Goal: Task Accomplishment & Management: Use online tool/utility

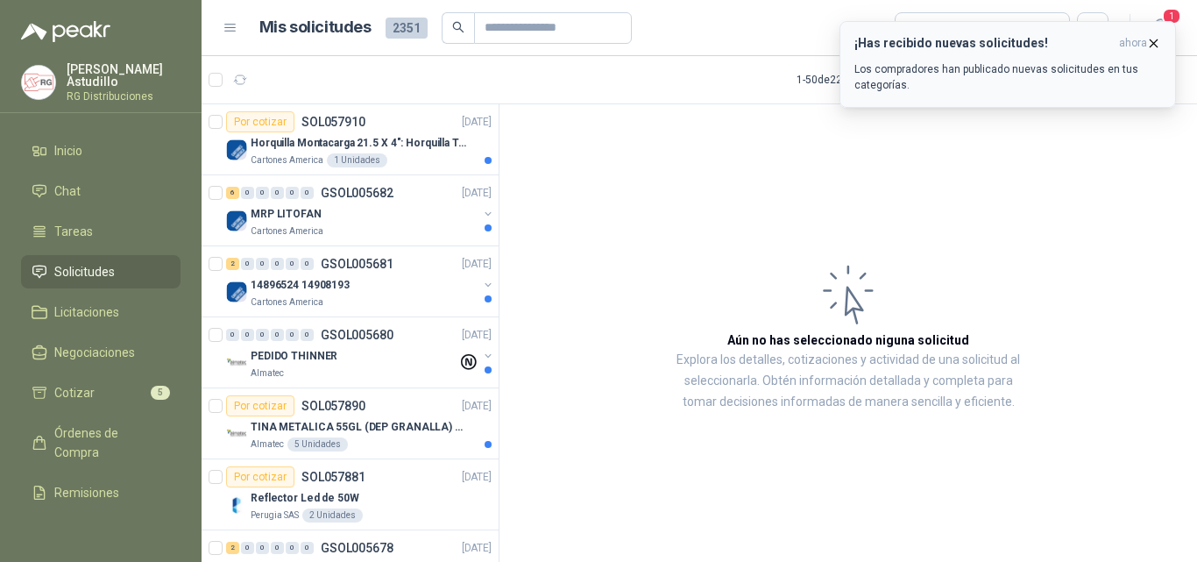
click at [1150, 42] on icon "button" at bounding box center [1154, 43] width 15 height 15
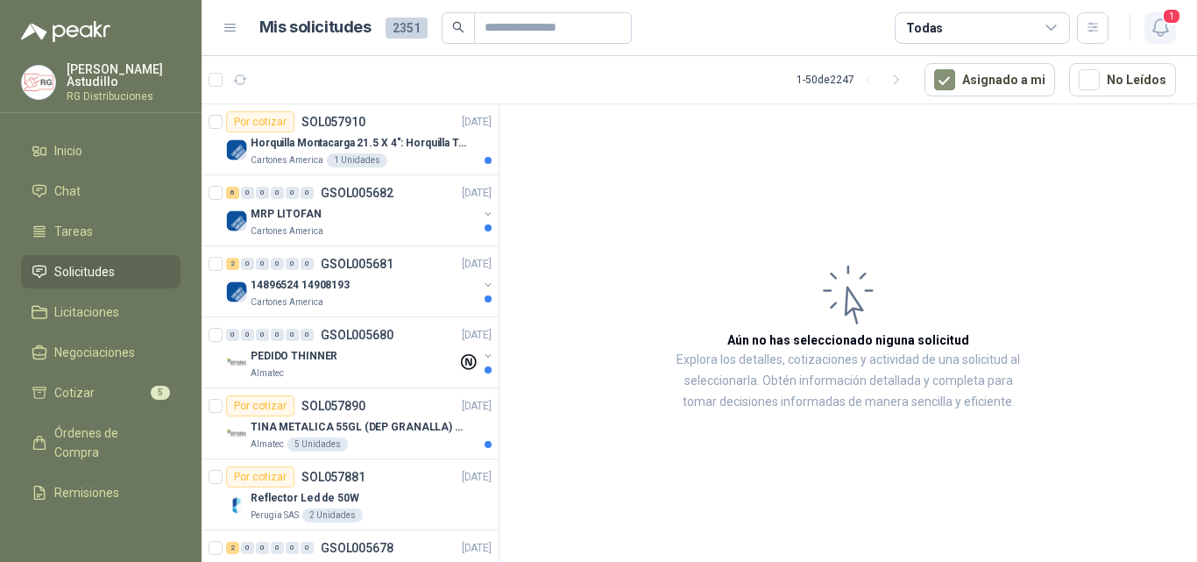
click at [1150, 25] on icon "button" at bounding box center [1161, 28] width 22 height 22
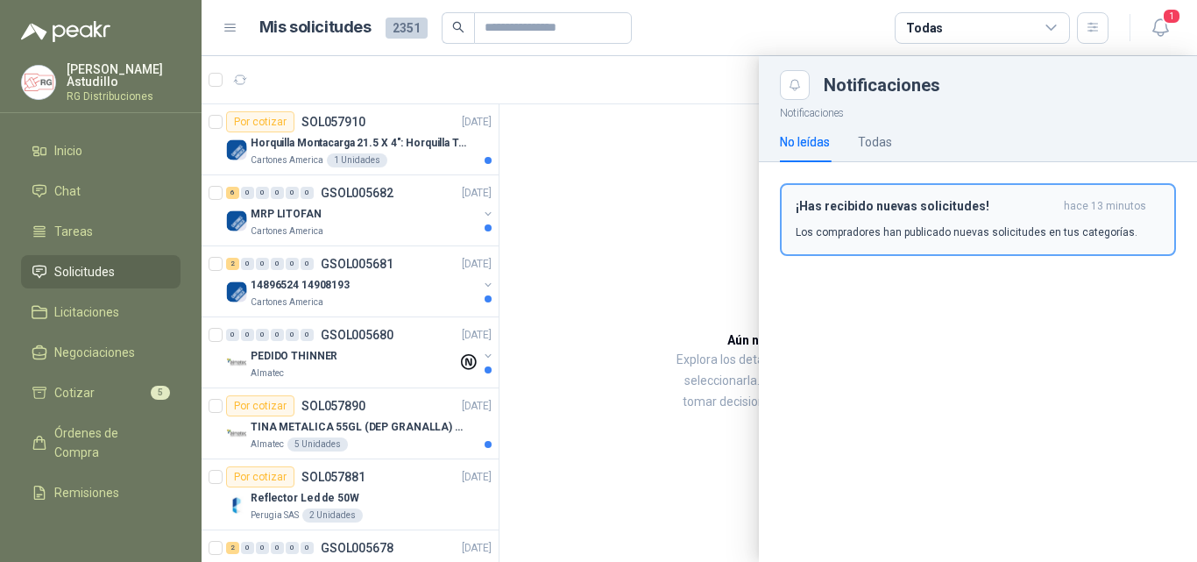
click at [962, 242] on button "¡Has recibido nuevas solicitudes! hace 13 minutos Los compradores han publicado…" at bounding box center [978, 219] width 396 height 73
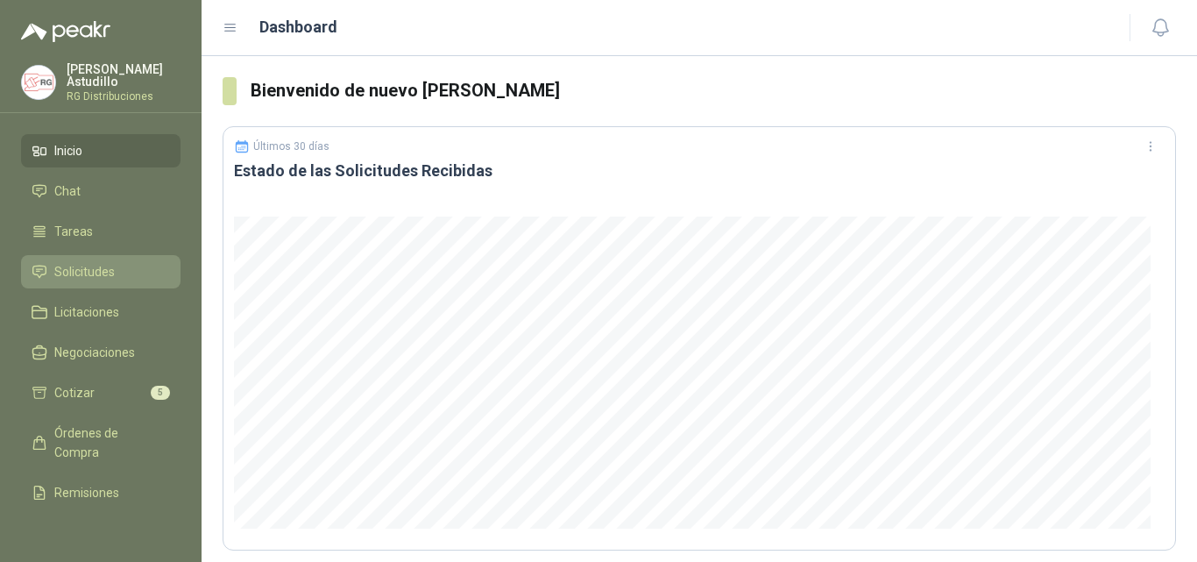
click at [84, 262] on span "Solicitudes" at bounding box center [84, 271] width 60 height 19
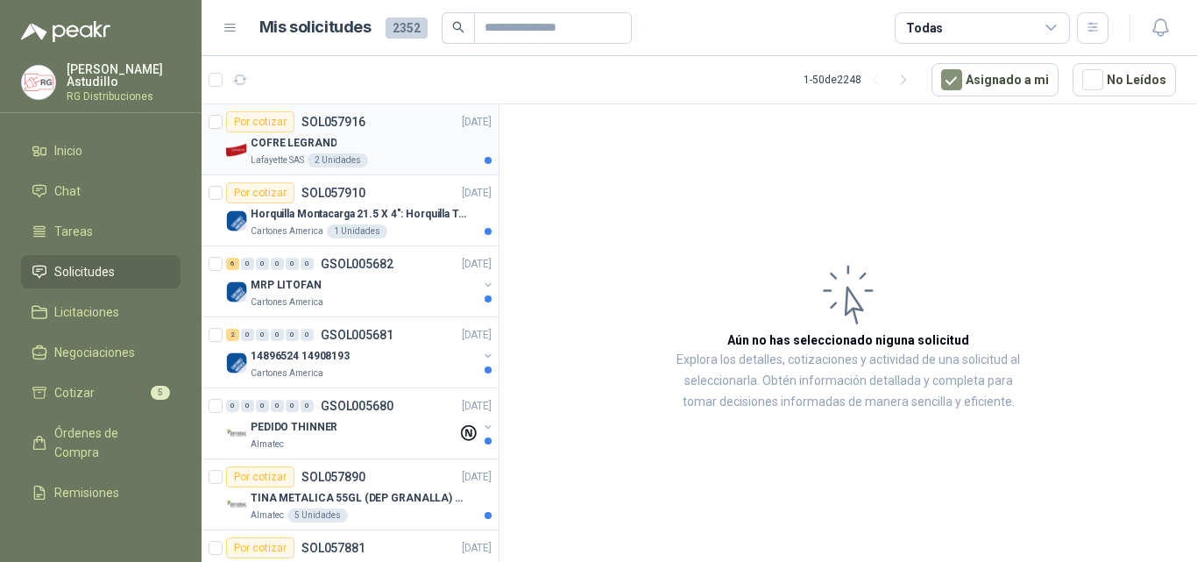
click at [411, 164] on div "Lafayette SAS 2 Unidades" at bounding box center [371, 160] width 241 height 14
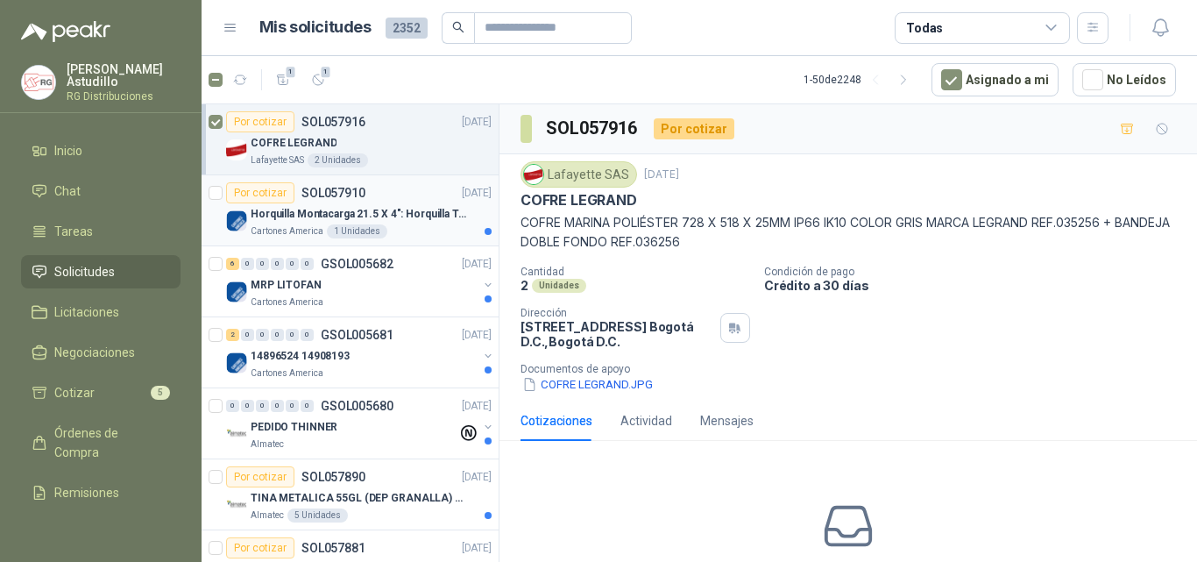
click at [439, 213] on p "Horquilla Montacarga 21.5 X 4": Horquilla Telescopica Overall size 2108 x 660 x…" at bounding box center [360, 214] width 218 height 17
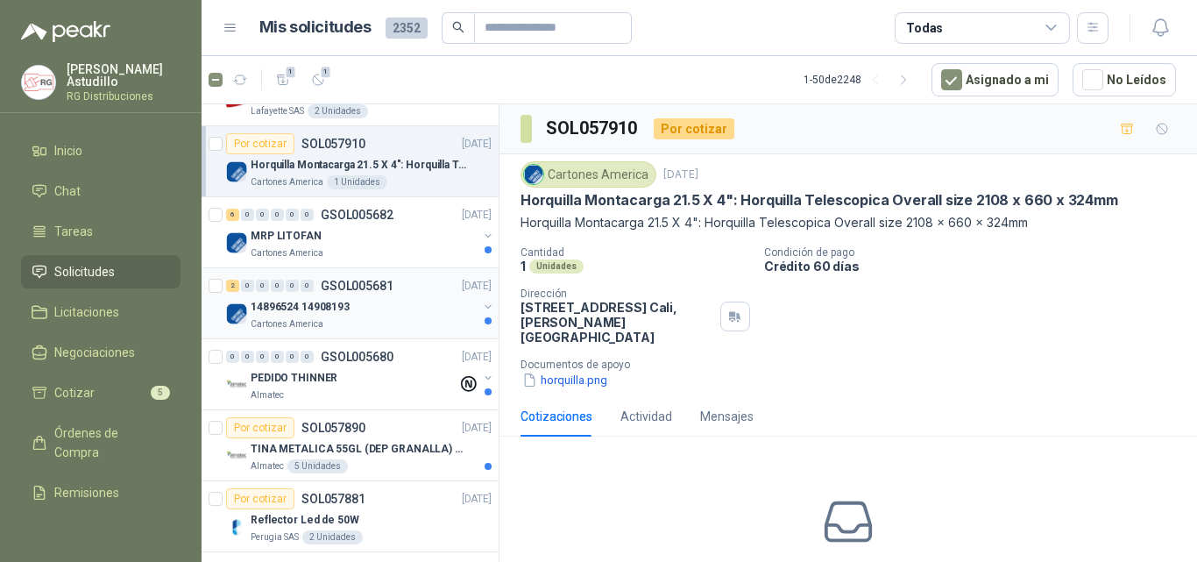
scroll to position [88, 0]
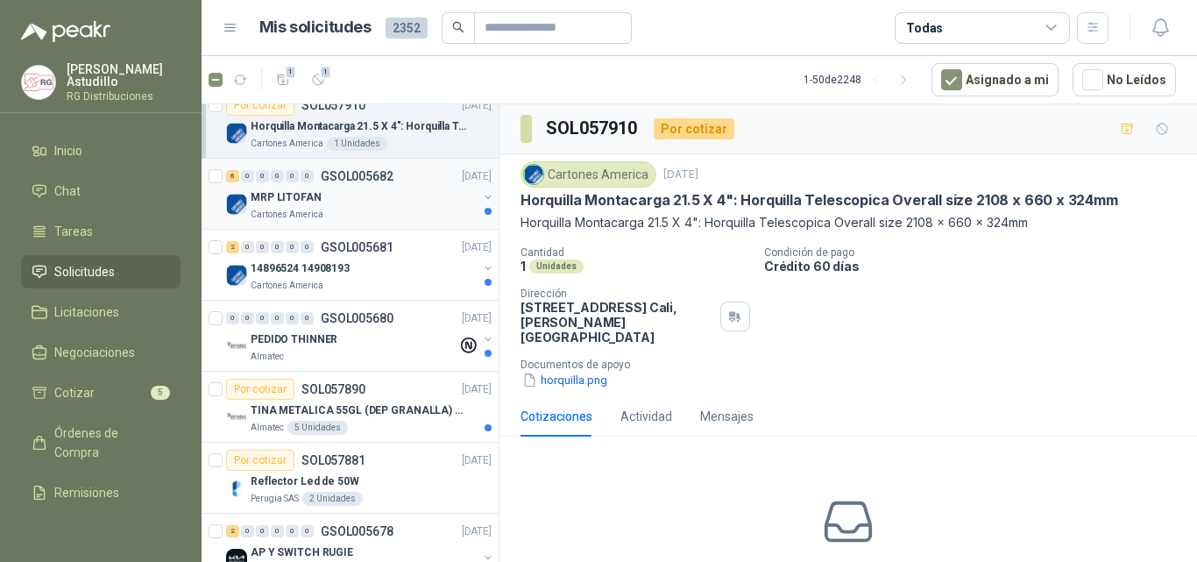
click at [391, 187] on div "MRP LITOFAN" at bounding box center [364, 197] width 227 height 21
click at [394, 266] on div "14896524 14908193" at bounding box center [364, 268] width 227 height 21
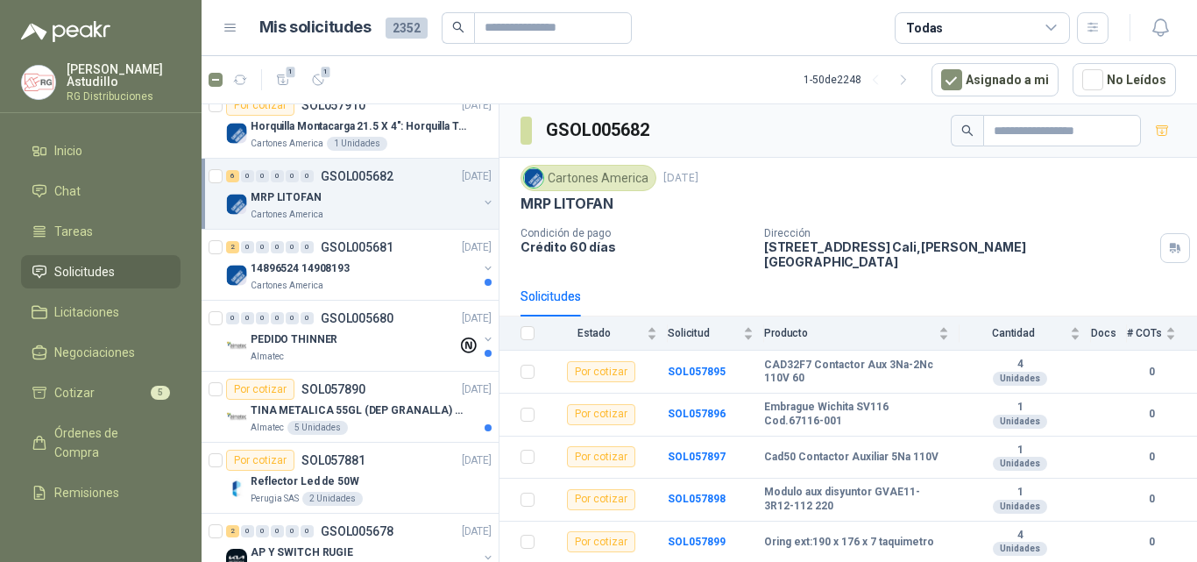
click at [418, 188] on div "MRP LITOFAN" at bounding box center [364, 197] width 227 height 21
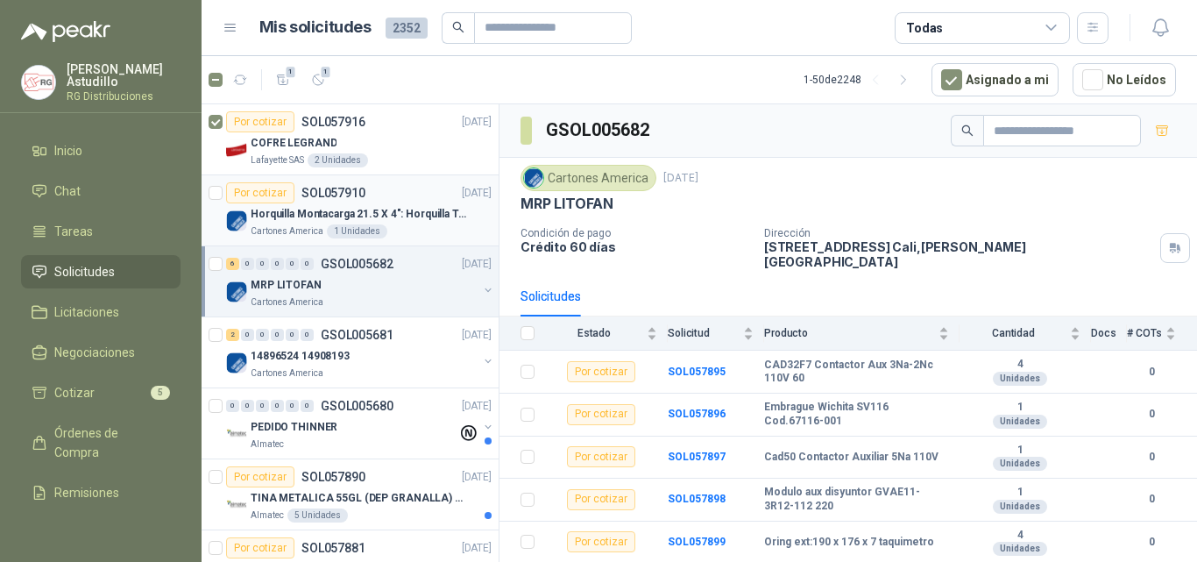
click at [363, 192] on p "SOL057910" at bounding box center [334, 193] width 64 height 12
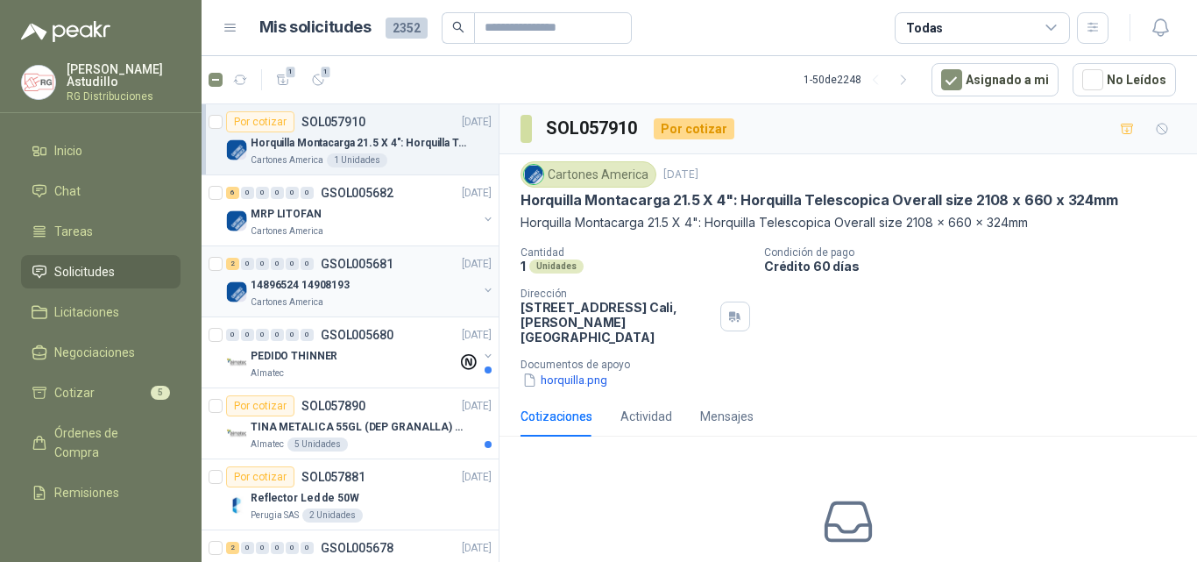
scroll to position [88, 0]
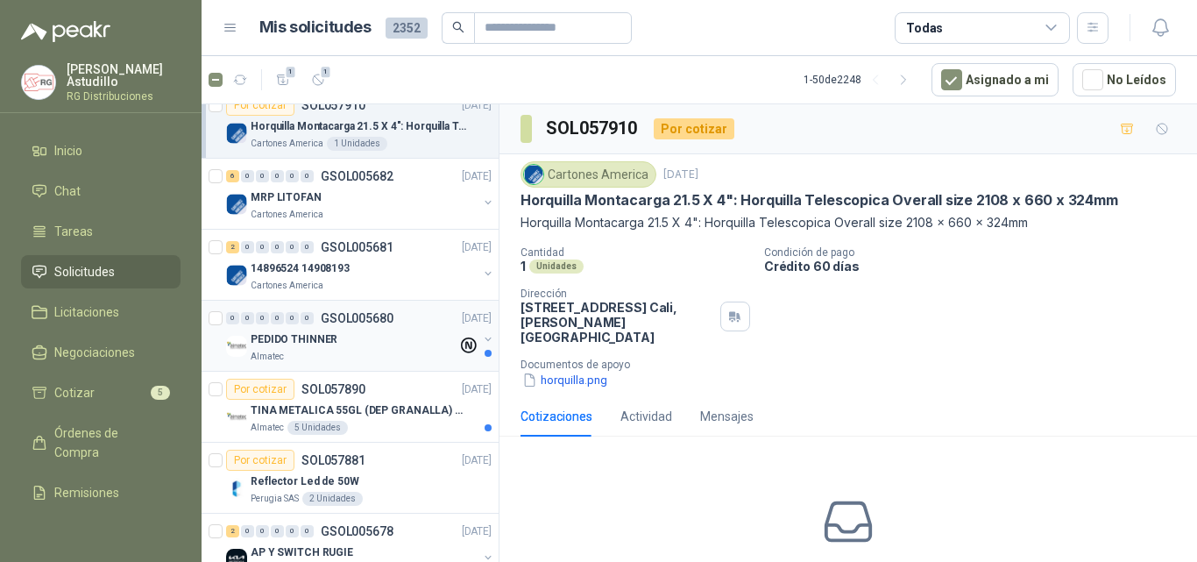
click at [364, 320] on p "GSOL005680" at bounding box center [357, 318] width 73 height 12
click at [395, 395] on div "Por cotizar SOL057890 29/09/25" at bounding box center [359, 389] width 266 height 21
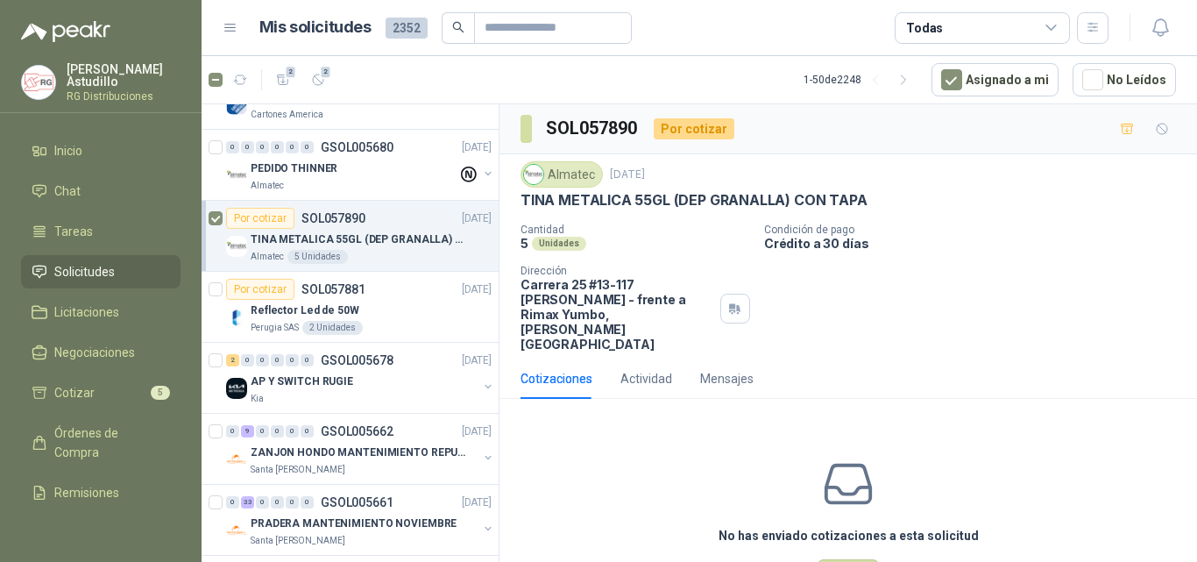
scroll to position [263, 0]
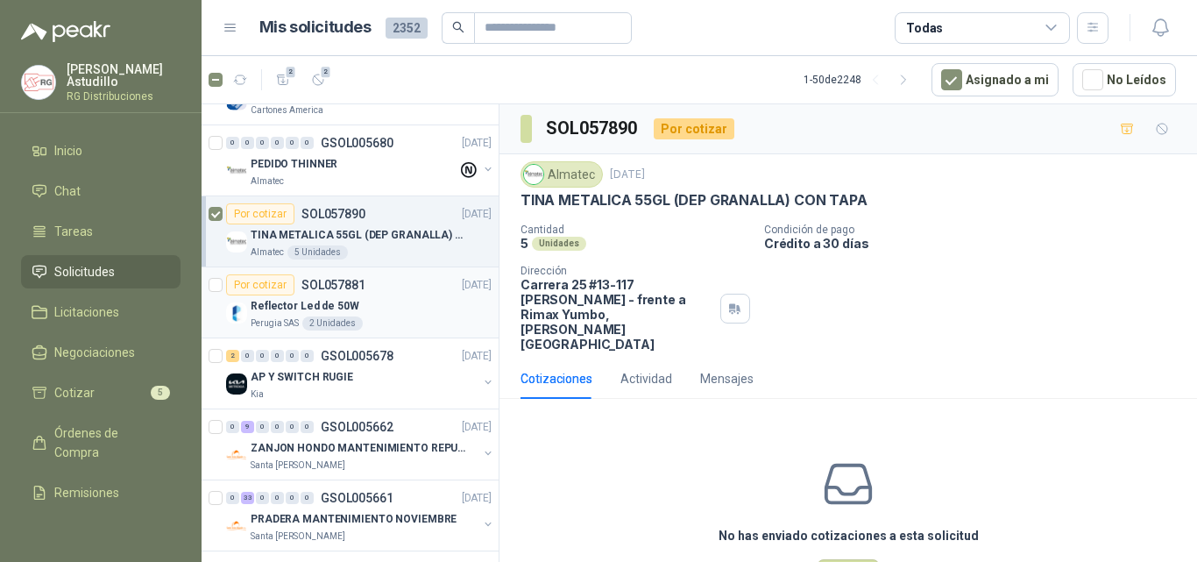
click at [393, 299] on div "Reflector Led de 50W" at bounding box center [371, 305] width 241 height 21
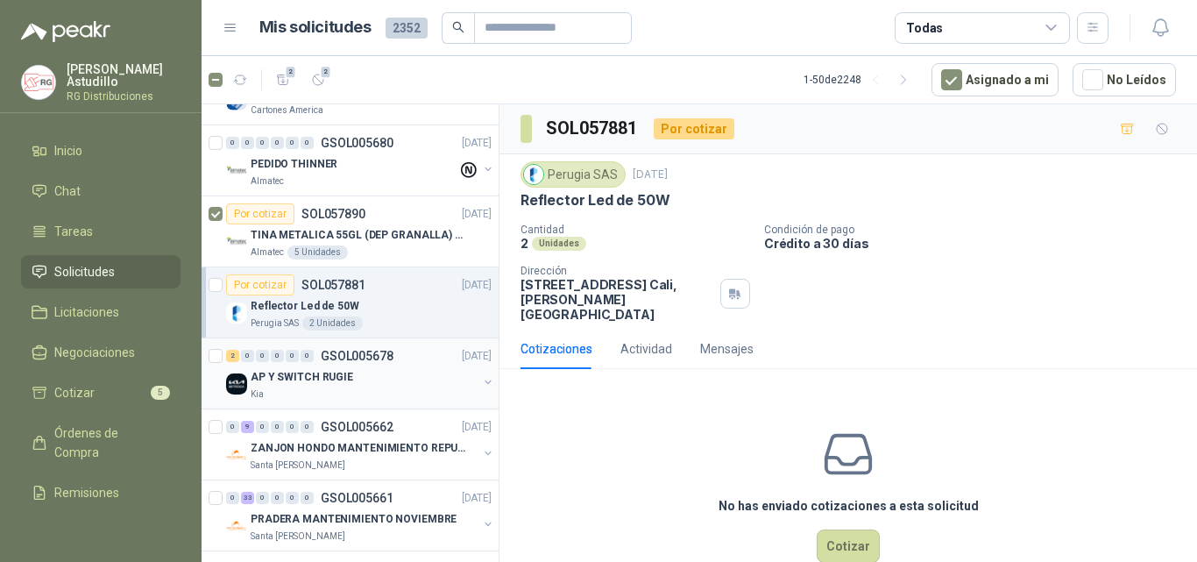
click at [406, 373] on div "AP Y SWITCH RUGIE" at bounding box center [364, 376] width 227 height 21
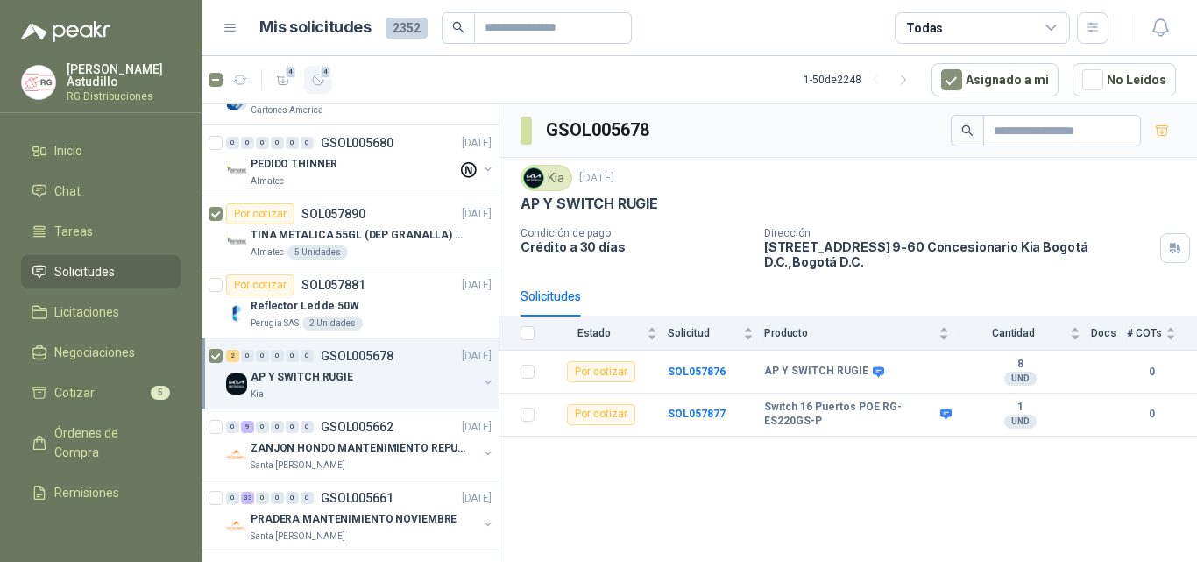
click at [324, 76] on span "4" at bounding box center [326, 72] width 12 height 14
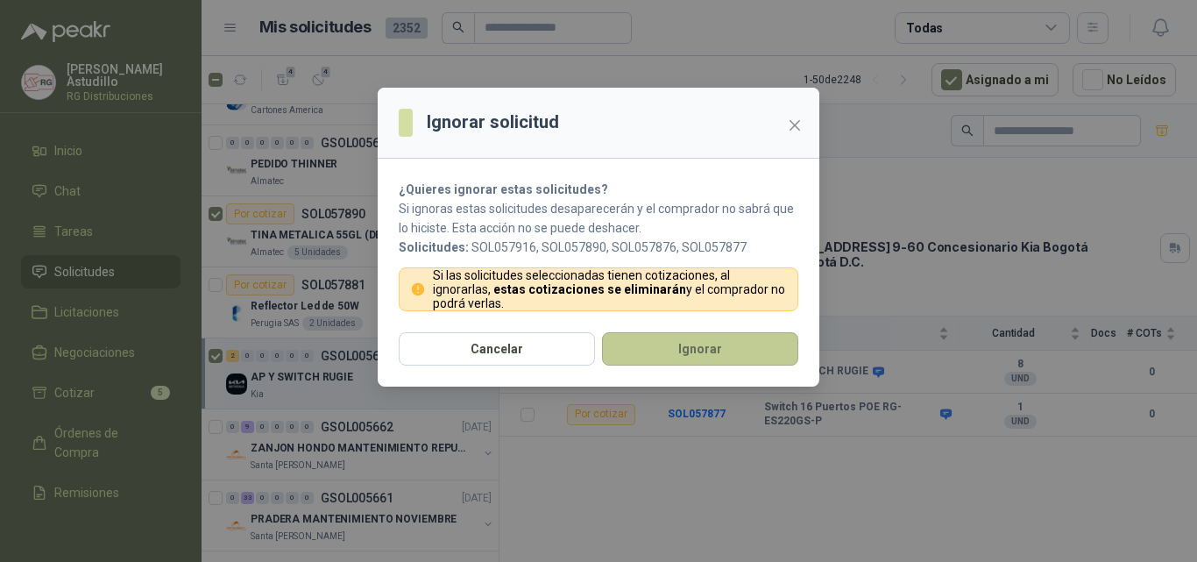
click at [683, 353] on button "Ignorar" at bounding box center [700, 348] width 196 height 33
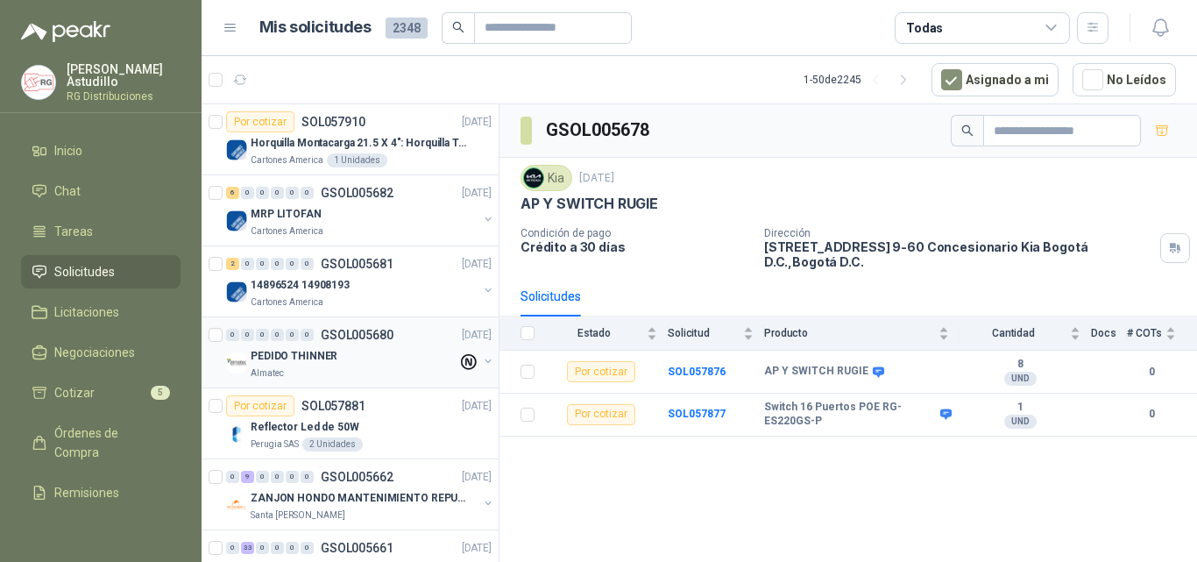
scroll to position [88, 0]
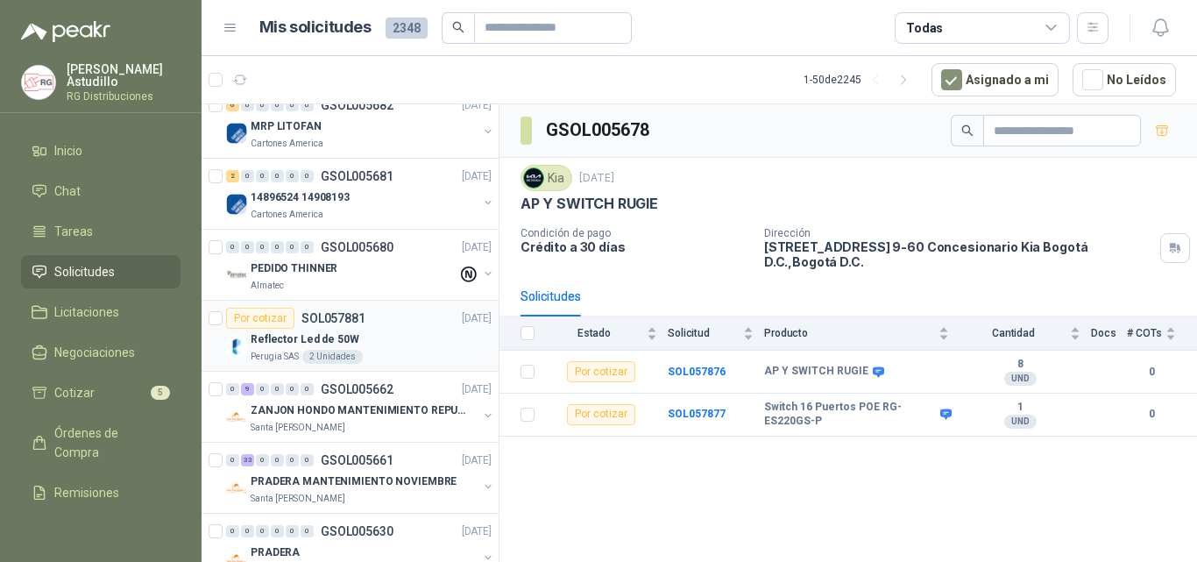
click at [394, 337] on div "Reflector Led de 50W" at bounding box center [371, 339] width 241 height 21
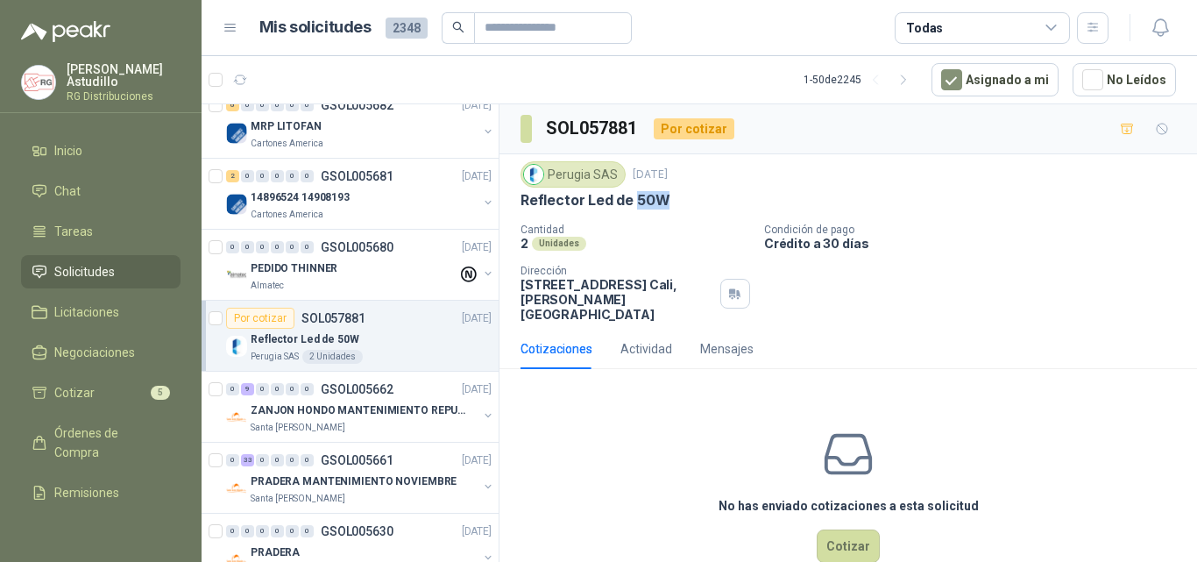
drag, startPoint x: 634, startPoint y: 200, endPoint x: 672, endPoint y: 213, distance: 40.8
click at [672, 202] on div "Reflector Led de 50W" at bounding box center [849, 200] width 656 height 18
click at [635, 252] on div "Cantidad 2 Unidades Condición de pago Crédito a 30 días Dirección Calle 12an # …" at bounding box center [849, 273] width 656 height 98
click at [839, 537] on button "Cotizar" at bounding box center [848, 545] width 63 height 33
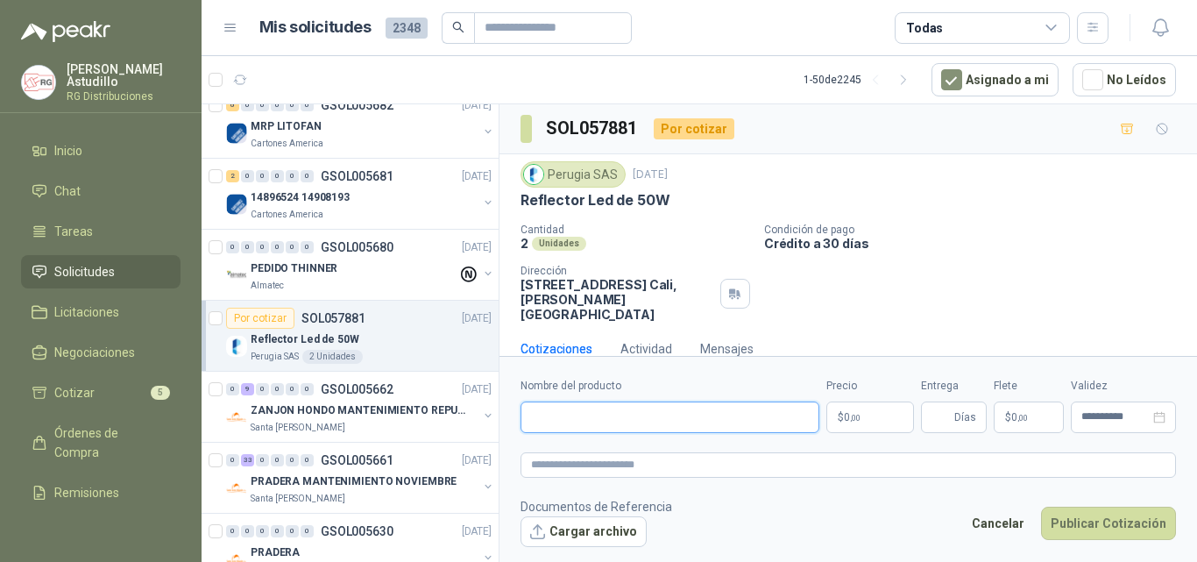
click at [609, 409] on input "Nombre del producto" at bounding box center [670, 417] width 299 height 32
paste input "**********"
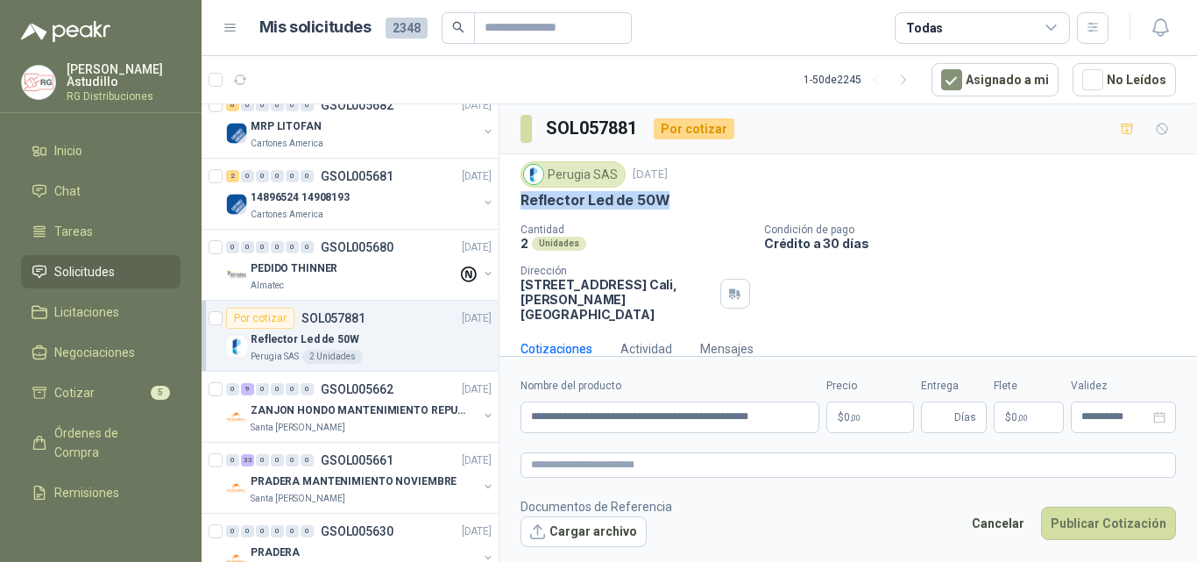
drag, startPoint x: 521, startPoint y: 199, endPoint x: 728, endPoint y: 201, distance: 206.9
click at [728, 201] on div "Reflector Led de 50W" at bounding box center [849, 200] width 656 height 18
click at [749, 188] on div "Perugia SAS 29 sept, 2025 Reflector Led de 50W" at bounding box center [849, 185] width 656 height 48
click at [565, 201] on p "Reflector Led de 50W" at bounding box center [595, 200] width 149 height 18
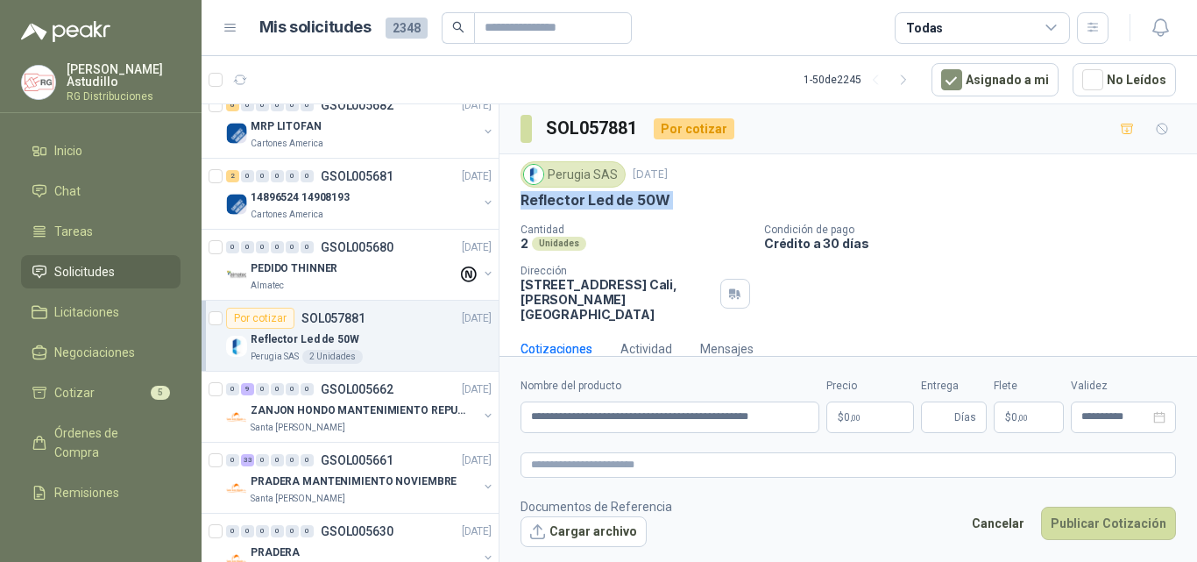
click at [565, 201] on p "Reflector Led de 50W" at bounding box center [595, 200] width 149 height 18
click at [661, 246] on div "2 Unidades" at bounding box center [636, 243] width 230 height 15
click at [576, 190] on div "Perugia SAS 29 sept, 2025 Reflector Led de 50W" at bounding box center [849, 185] width 656 height 48
click at [575, 202] on p "Reflector Led de 50W" at bounding box center [595, 200] width 149 height 18
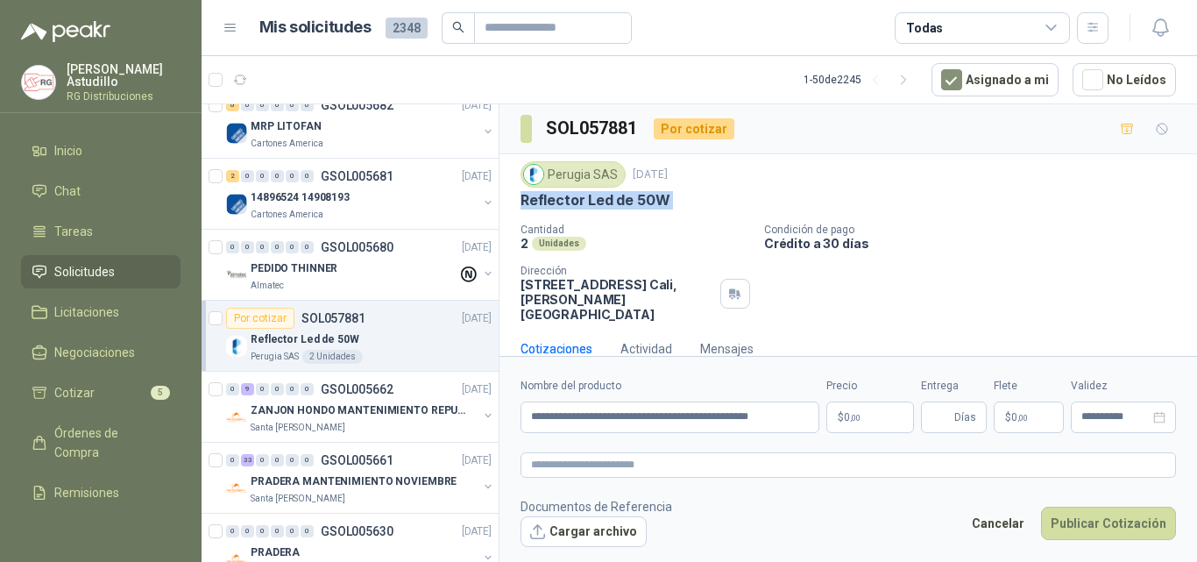
click at [575, 202] on p "Reflector Led de 50W" at bounding box center [595, 200] width 149 height 18
drag, startPoint x: 575, startPoint y: 202, endPoint x: 638, endPoint y: 235, distance: 71.4
click at [575, 203] on p "Reflector Led de 50W" at bounding box center [595, 200] width 149 height 18
click at [652, 245] on div "2 Unidades" at bounding box center [636, 243] width 230 height 15
click at [598, 204] on p "Reflector Led de 50W" at bounding box center [595, 200] width 149 height 18
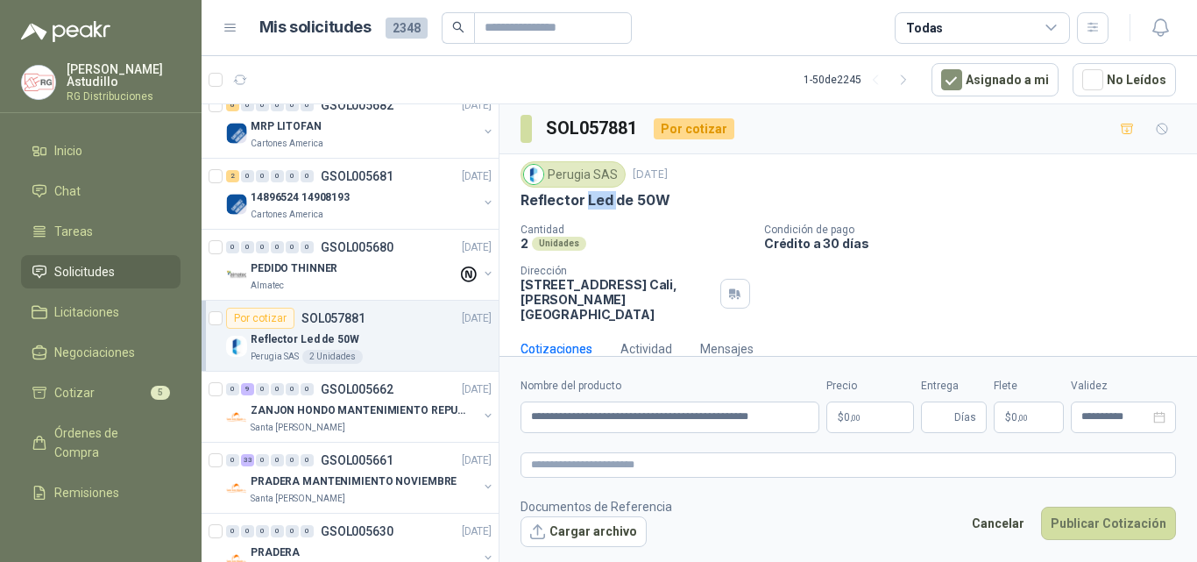
click at [598, 204] on p "Reflector Led de 50W" at bounding box center [595, 200] width 149 height 18
click at [649, 252] on div "Cantidad 2 Unidades Condición de pago Crédito a 30 días Dirección Calle 12an # …" at bounding box center [849, 273] width 656 height 98
click at [576, 199] on p "Reflector Led de 50W" at bounding box center [595, 200] width 149 height 18
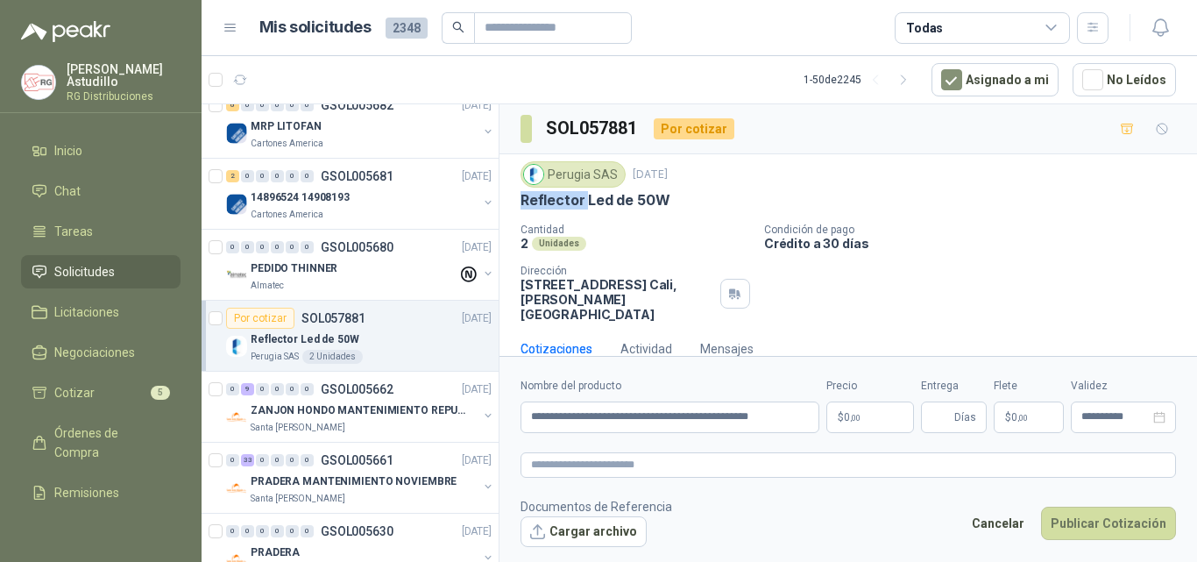
click at [576, 199] on p "Reflector Led de 50W" at bounding box center [595, 200] width 149 height 18
drag, startPoint x: 576, startPoint y: 199, endPoint x: 593, endPoint y: 209, distance: 19.2
click at [580, 202] on p "Reflector Led de 50W" at bounding box center [595, 200] width 149 height 18
click at [632, 255] on div "Cantidad 2 Unidades Condición de pago Crédito a 30 días Dirección Calle 12an # …" at bounding box center [849, 273] width 656 height 98
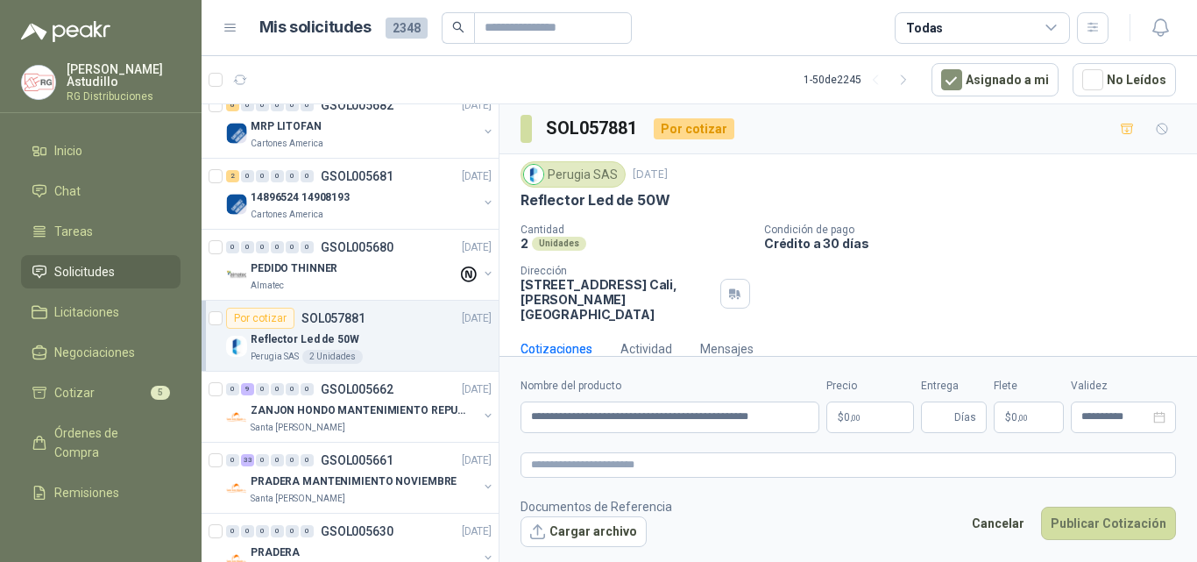
click at [594, 204] on p "Reflector Led de 50W" at bounding box center [595, 200] width 149 height 18
click at [655, 264] on div "Cantidad 2 Unidades Condición de pago Crédito a 30 días Dirección Calle 12an # …" at bounding box center [849, 273] width 656 height 98
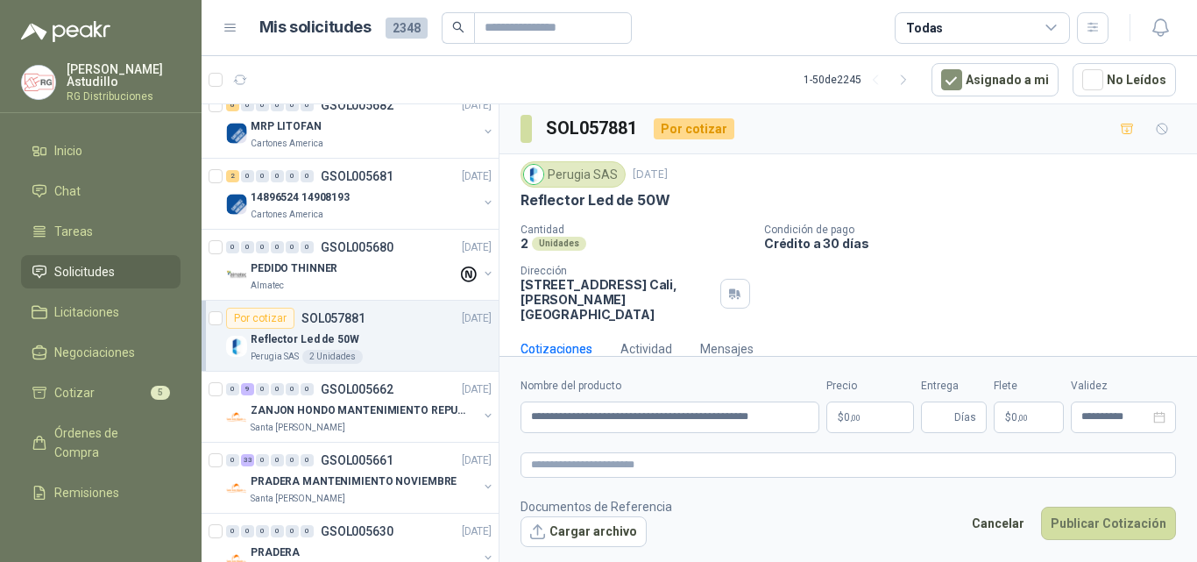
click at [661, 233] on p "Cantidad" at bounding box center [636, 230] width 230 height 12
click at [613, 203] on p "Reflector Led de 50W" at bounding box center [595, 200] width 149 height 18
click at [611, 203] on p "Reflector Led de 50W" at bounding box center [595, 200] width 149 height 18
click at [616, 204] on p "Reflector Led de 50W" at bounding box center [595, 200] width 149 height 18
click at [659, 239] on div "2 Unidades" at bounding box center [636, 243] width 230 height 15
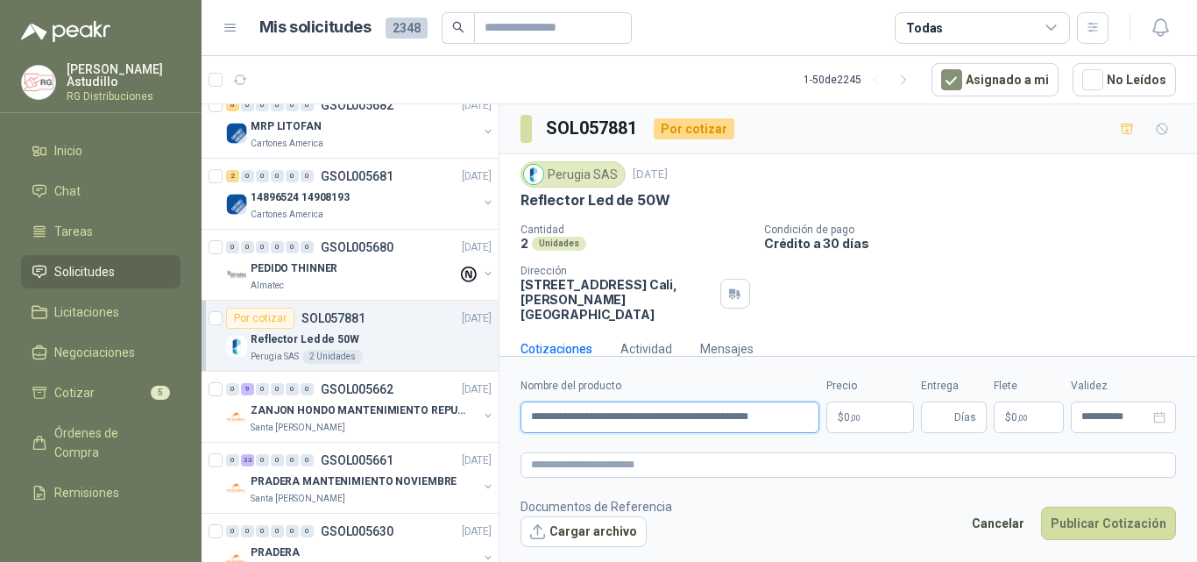
drag, startPoint x: 785, startPoint y: 418, endPoint x: 795, endPoint y: 420, distance: 9.8
click at [786, 418] on input "**********" at bounding box center [670, 417] width 299 height 32
click at [799, 416] on input "**********" at bounding box center [670, 417] width 299 height 32
drag, startPoint x: 636, startPoint y: 416, endPoint x: 867, endPoint y: 417, distance: 231.4
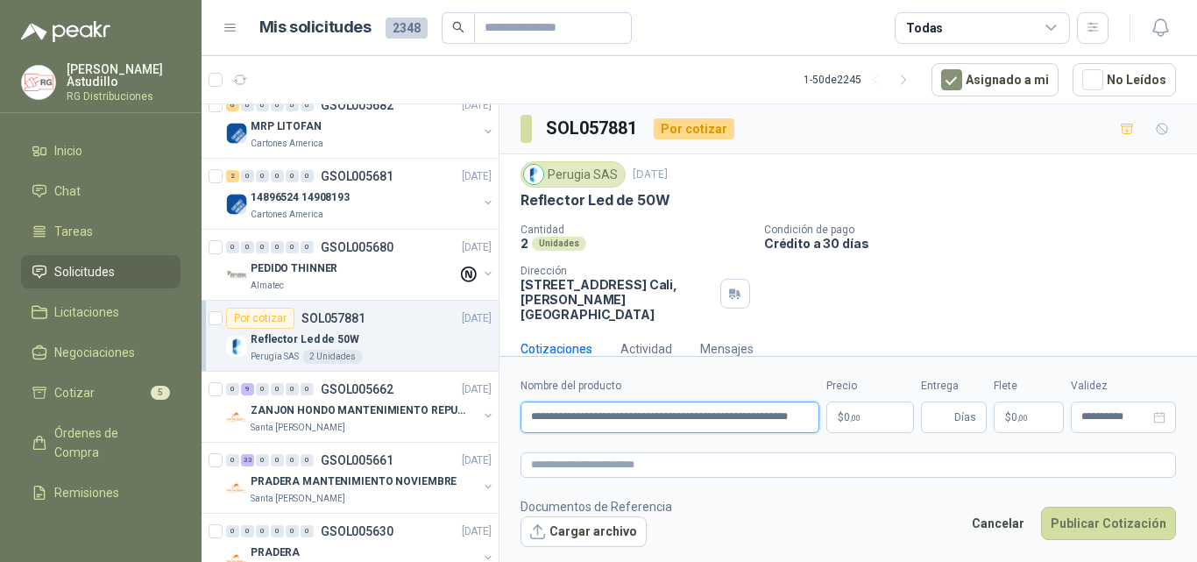
click at [867, 417] on div "**********" at bounding box center [849, 405] width 656 height 55
paste input "*******"
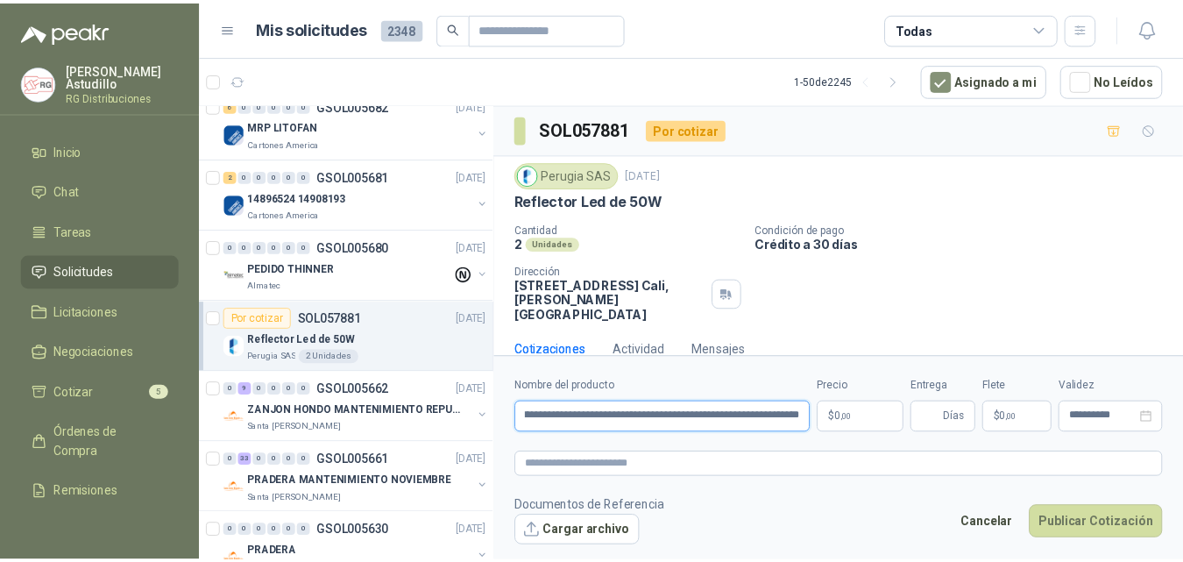
scroll to position [0, 59]
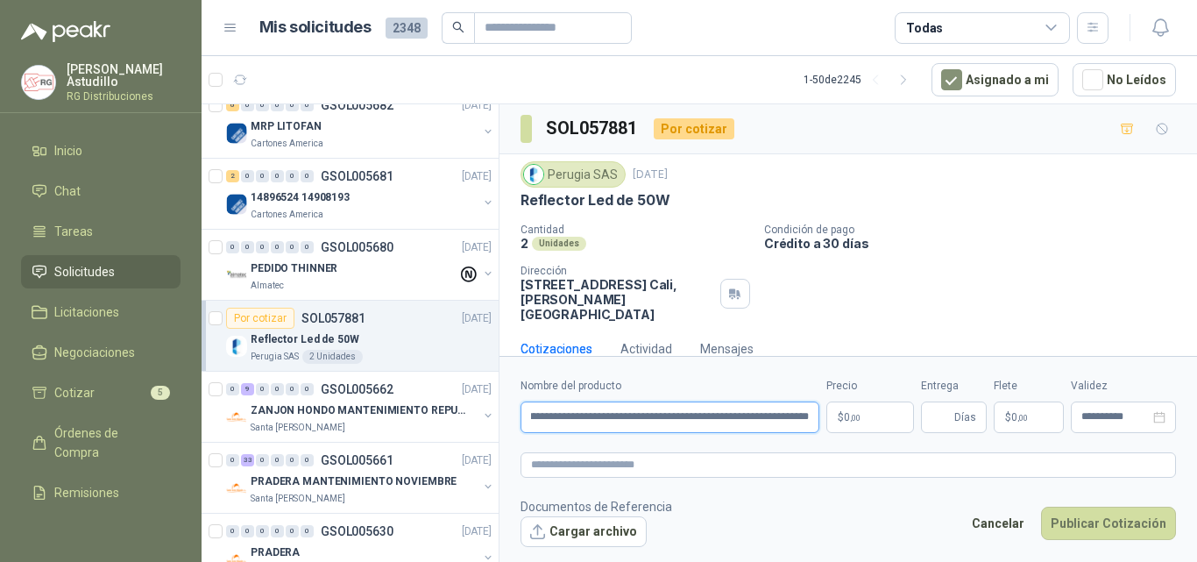
type input "**********"
click at [870, 420] on body "Juan Astudillo RG Distribuciones Inicio Chat Tareas Solicitudes Licitaciones Ne…" at bounding box center [598, 281] width 1197 height 562
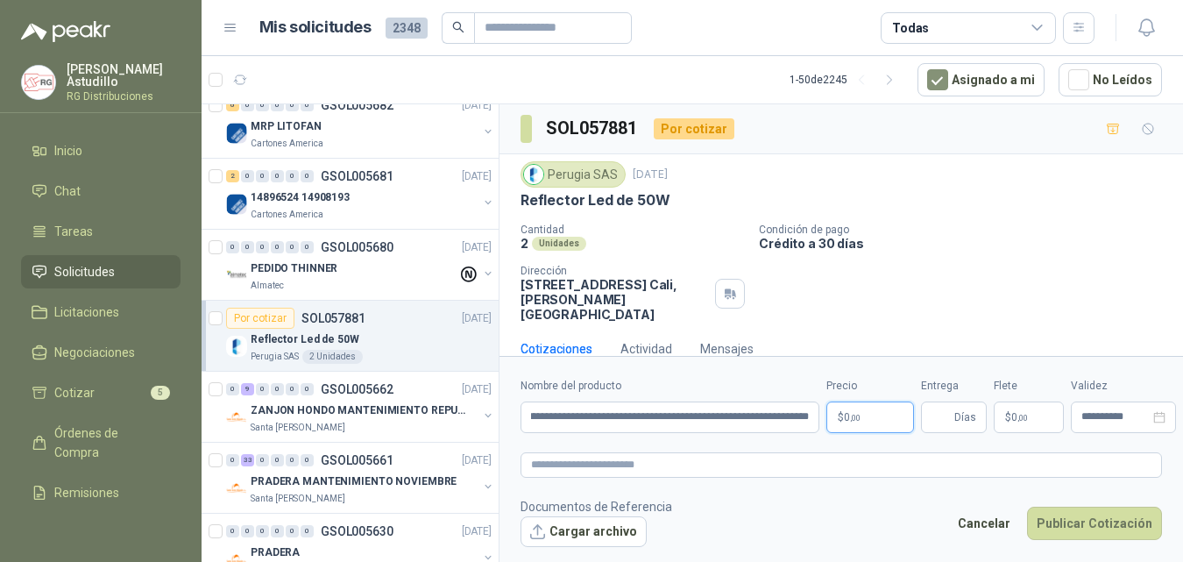
scroll to position [0, 0]
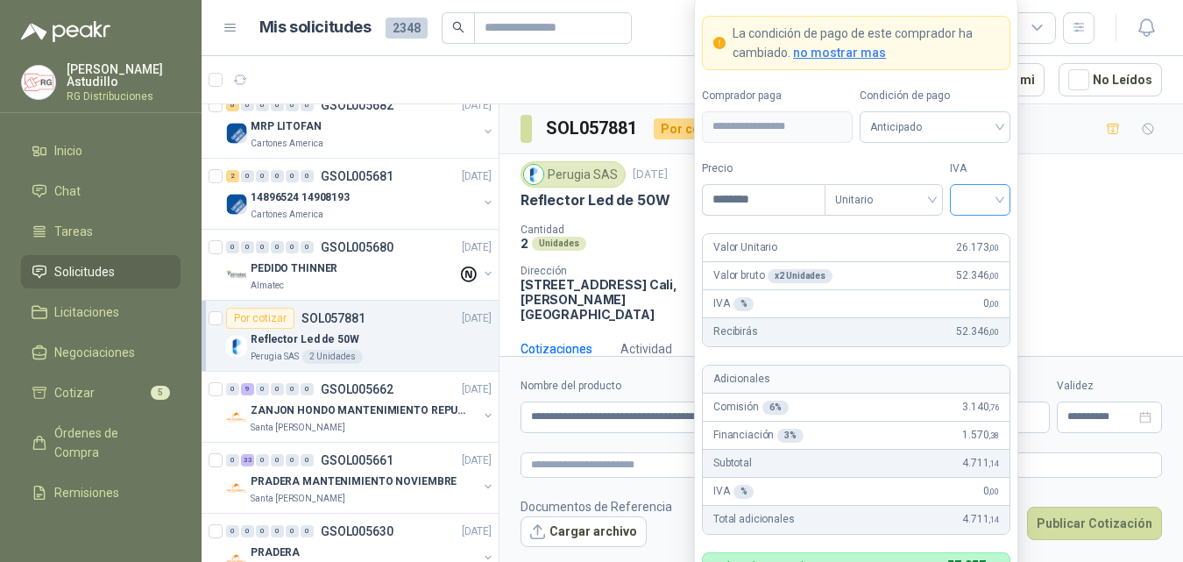
type input "********"
click at [978, 197] on input "search" at bounding box center [980, 198] width 39 height 26
click at [985, 235] on div "19%" at bounding box center [980, 235] width 32 height 19
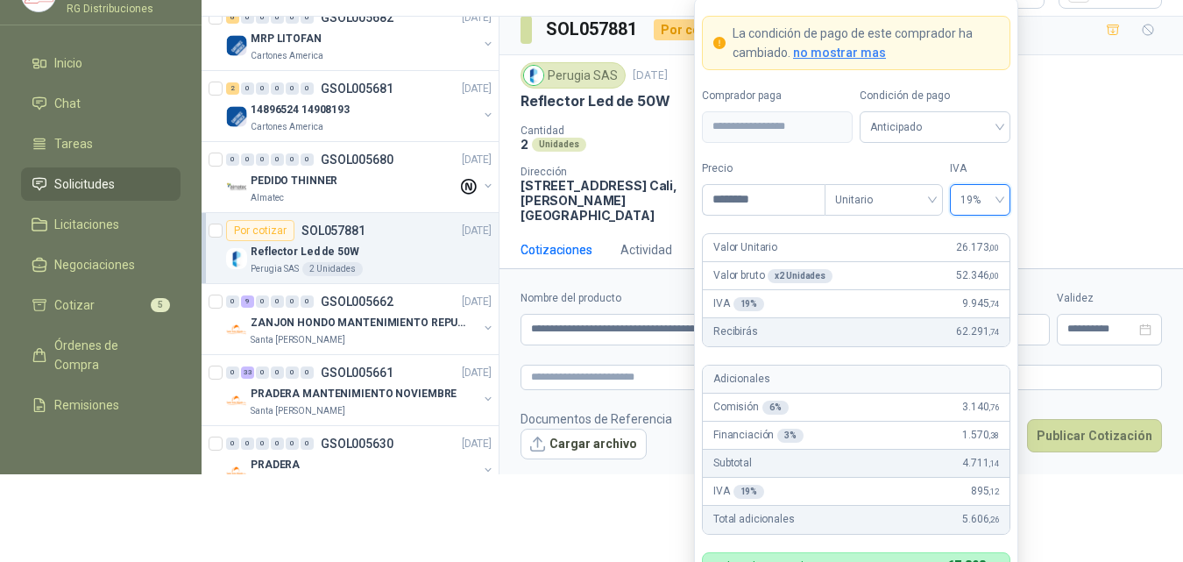
scroll to position [12, 0]
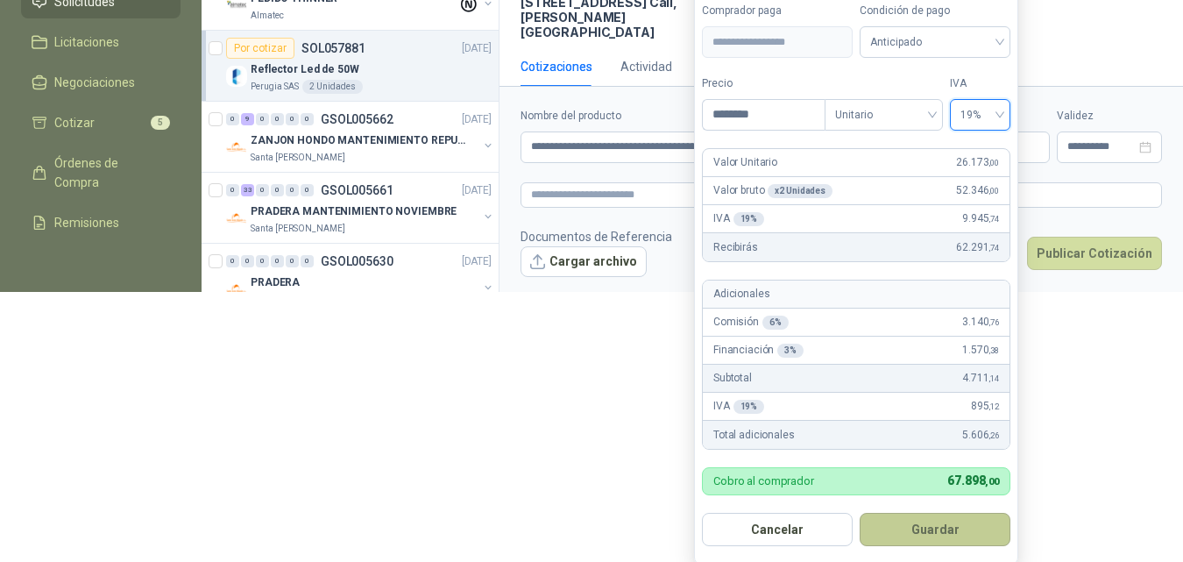
click at [941, 534] on button "Guardar" at bounding box center [935, 529] width 151 height 33
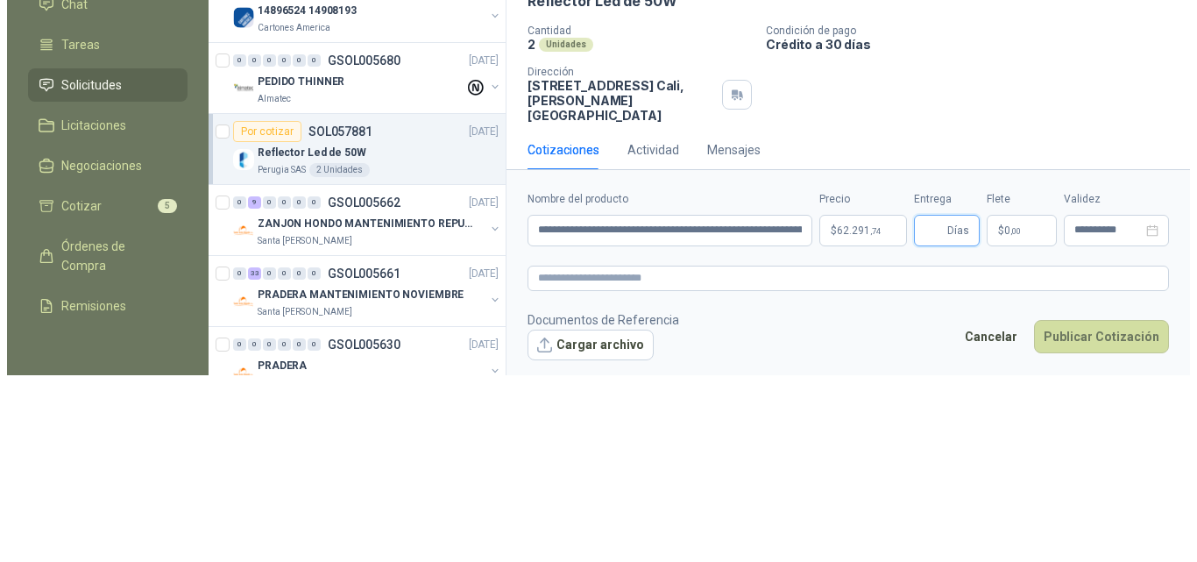
scroll to position [0, 0]
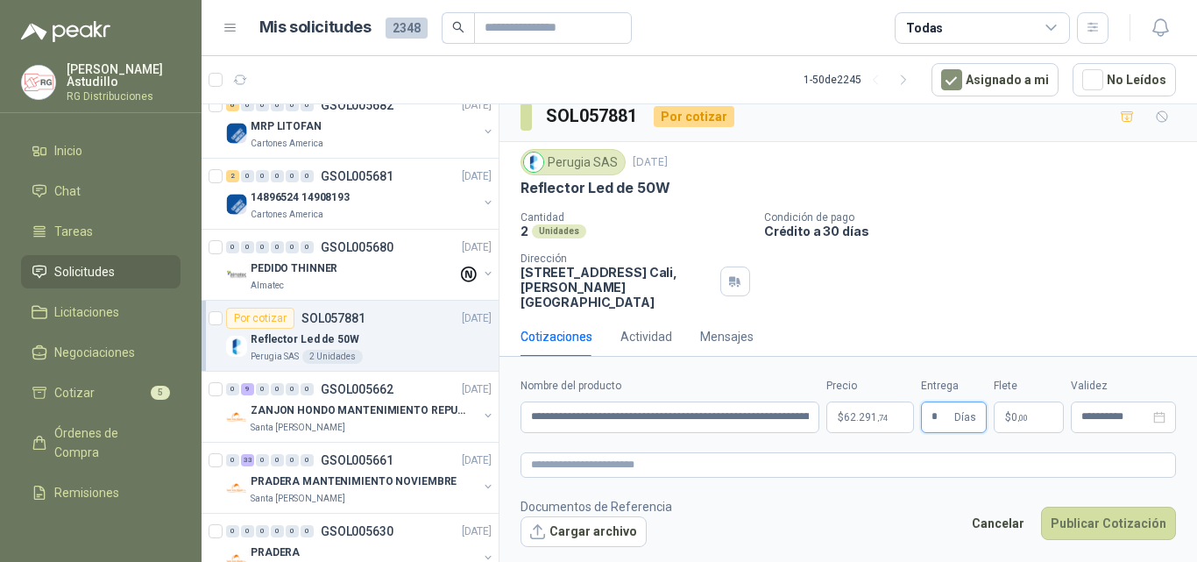
type input "*"
click at [1103, 207] on div "Perugia SAS 29 sept, 2025 Reflector Led de 50W Cantidad 2 Unidades Condición de…" at bounding box center [849, 229] width 656 height 160
click at [1105, 412] on input "**********" at bounding box center [1116, 416] width 68 height 11
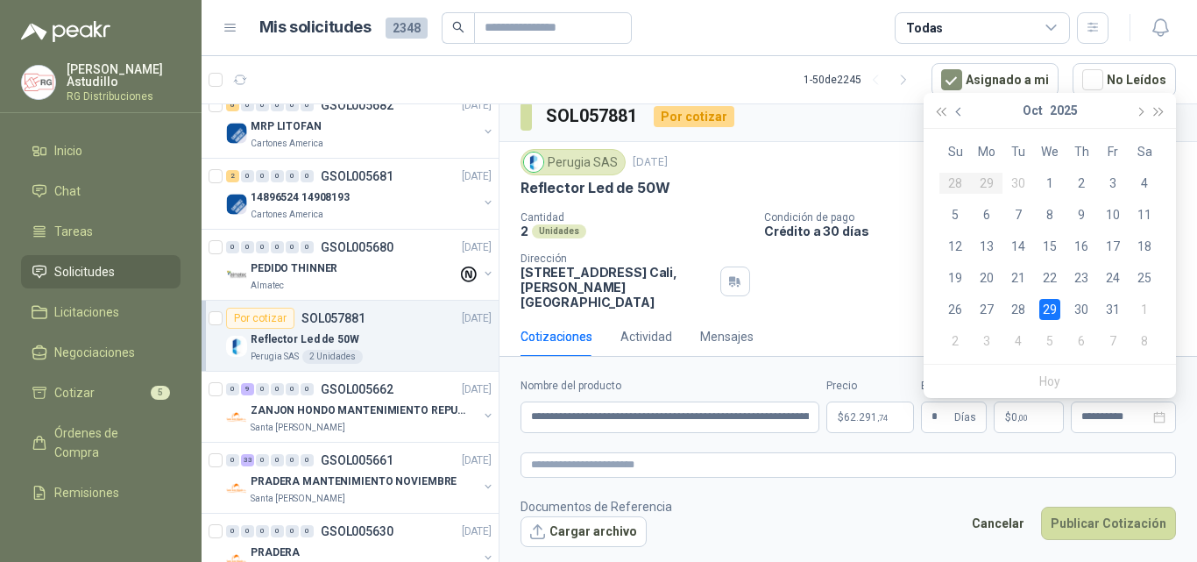
click at [958, 117] on button "button" at bounding box center [959, 110] width 19 height 35
type input "**********"
click at [1049, 345] on div "8" at bounding box center [1050, 340] width 21 height 21
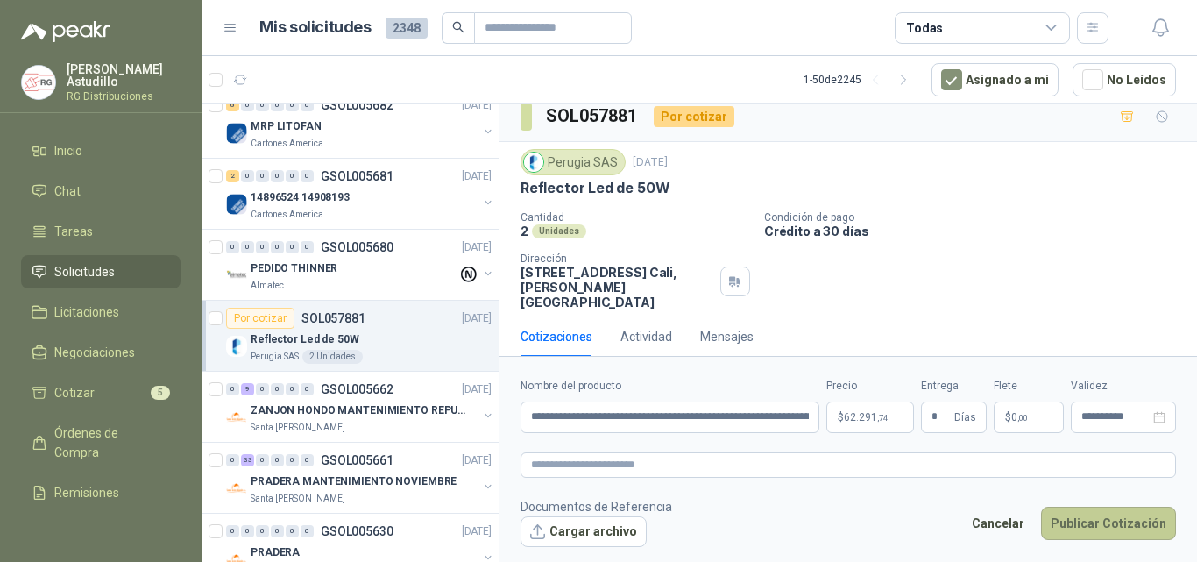
click at [1105, 518] on button "Publicar Cotización" at bounding box center [1108, 523] width 135 height 33
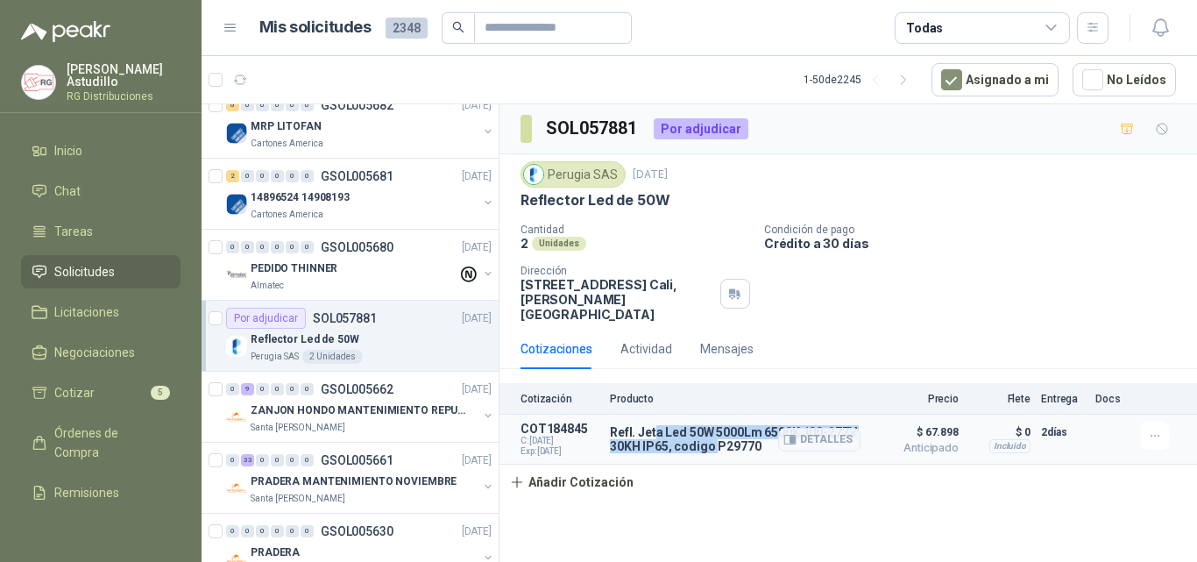
drag, startPoint x: 664, startPoint y: 422, endPoint x: 715, endPoint y: 436, distance: 53.6
click at [715, 436] on p "Refl. Jeta Led 50W 5000Lm 6500K 100-277V 30KH IP65, codigo P29770" at bounding box center [735, 439] width 251 height 28
click at [874, 329] on div "Cotizaciones Actividad Mensajes" at bounding box center [849, 349] width 656 height 40
